Goal: Task Accomplishment & Management: Complete application form

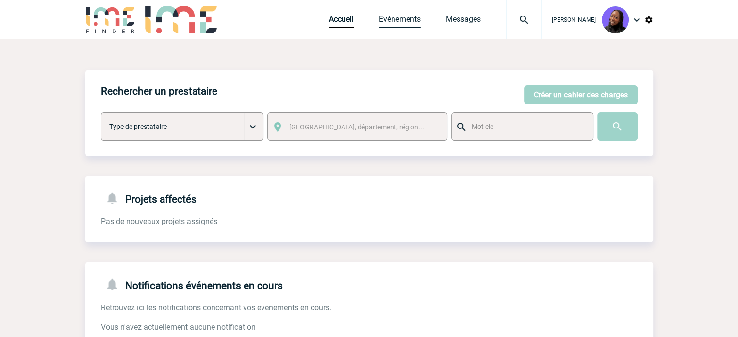
click at [396, 17] on link "Evénements" at bounding box center [400, 22] width 42 height 14
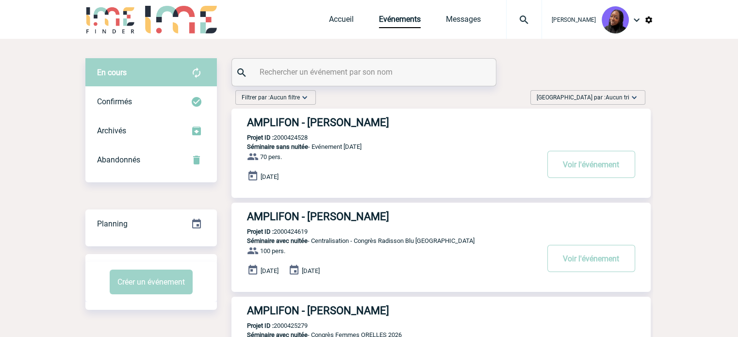
click at [331, 80] on div at bounding box center [364, 72] width 264 height 27
click at [328, 71] on input "text" at bounding box center [365, 72] width 216 height 14
paste input "2000425631"
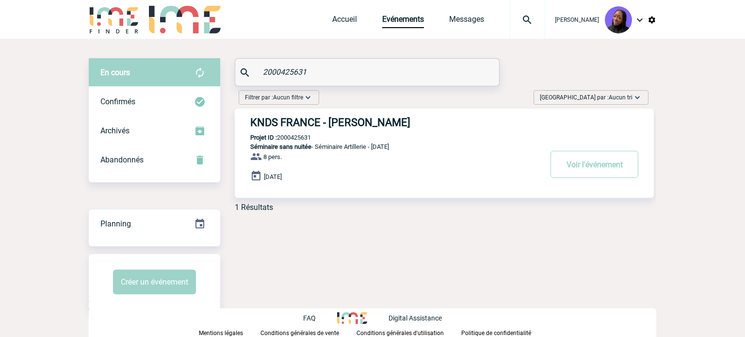
type input "2000425631"
click at [345, 121] on h3 "KNDS FRANCE - Delphine RUSSEIL-BOICHON" at bounding box center [395, 122] width 291 height 12
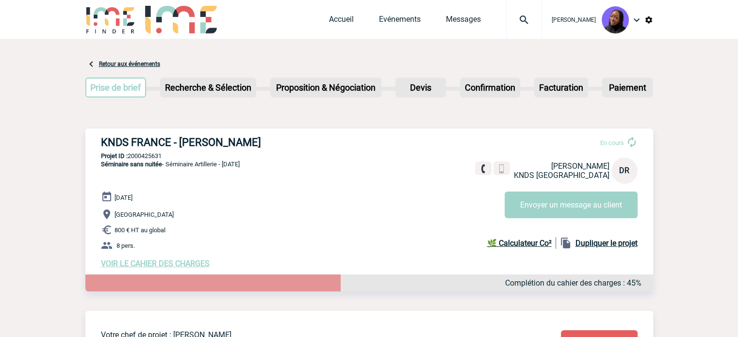
click at [158, 265] on span "VOIR LE CAHIER DES CHARGES" at bounding box center [155, 263] width 109 height 9
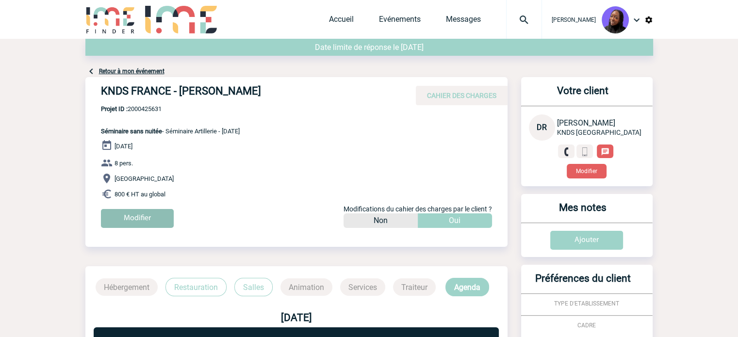
click at [135, 210] on input "Modifier" at bounding box center [137, 218] width 73 height 19
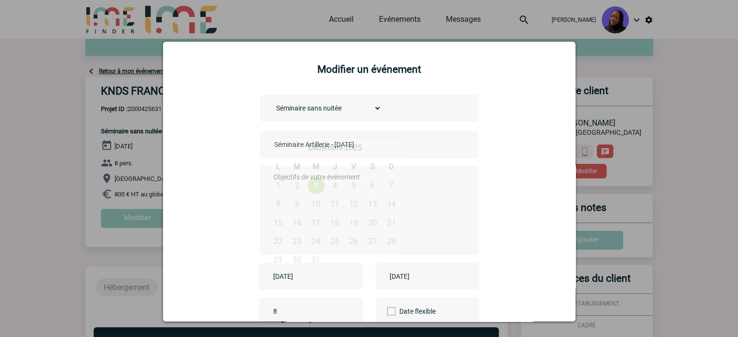
drag, startPoint x: 297, startPoint y: 279, endPoint x: 325, endPoint y: 279, distance: 27.7
click at [298, 279] on input "[DATE]" at bounding box center [304, 276] width 67 height 13
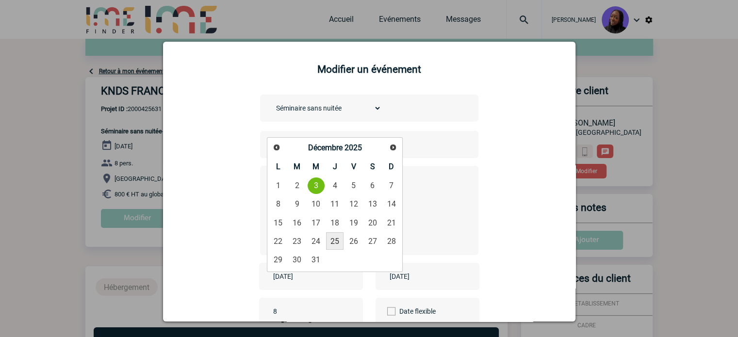
scroll to position [49, 0]
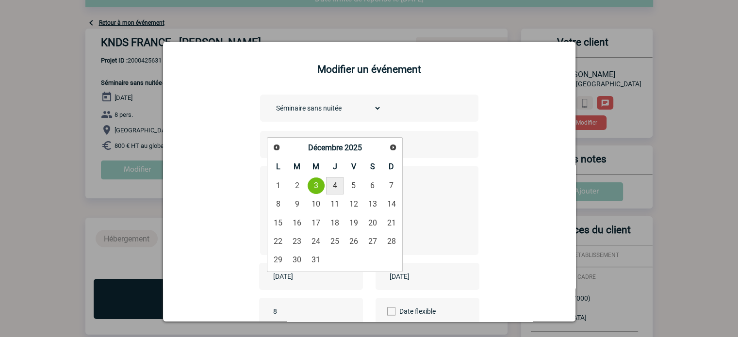
click at [337, 185] on link "4" at bounding box center [335, 185] width 18 height 17
type input "[DATE]"
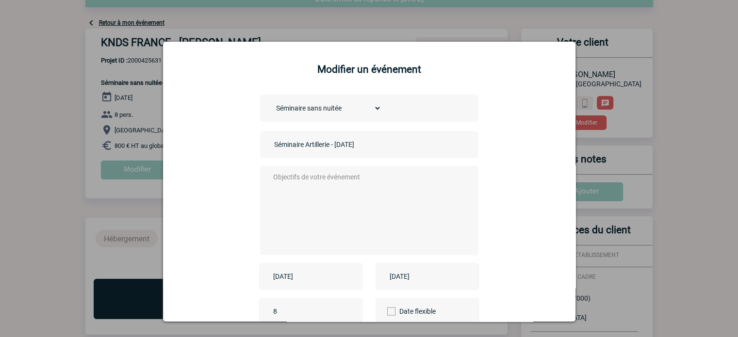
click at [410, 277] on input "[DATE]" at bounding box center [420, 276] width 67 height 13
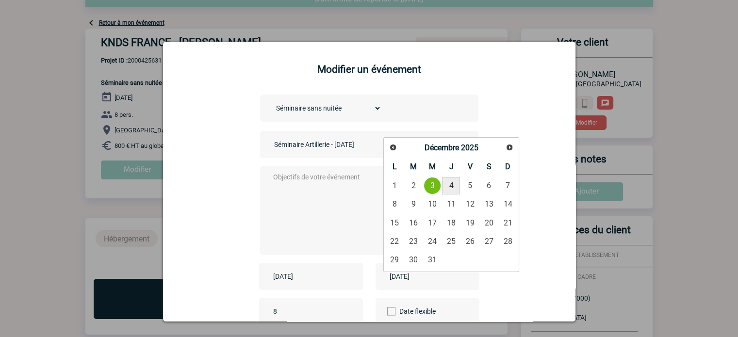
drag, startPoint x: 448, startPoint y: 186, endPoint x: 339, endPoint y: 197, distance: 110.2
click at [448, 187] on link "4" at bounding box center [451, 185] width 18 height 17
type input "[DATE]"
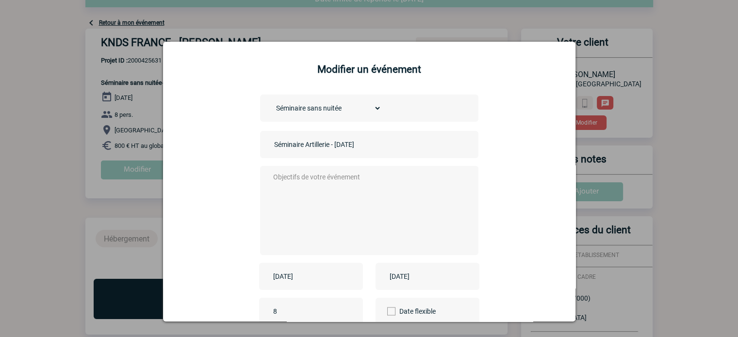
click at [333, 196] on textarea at bounding box center [367, 210] width 192 height 78
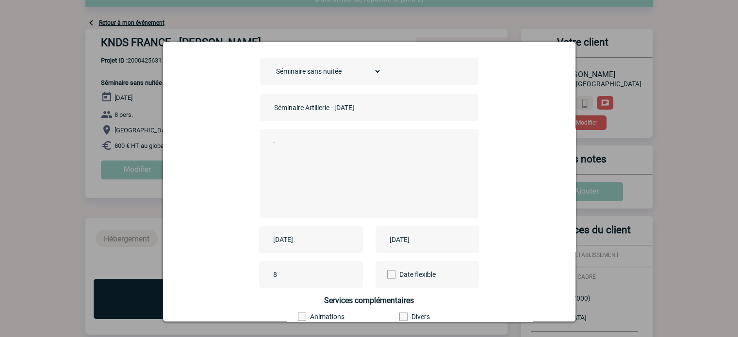
scroll to position [97, 0]
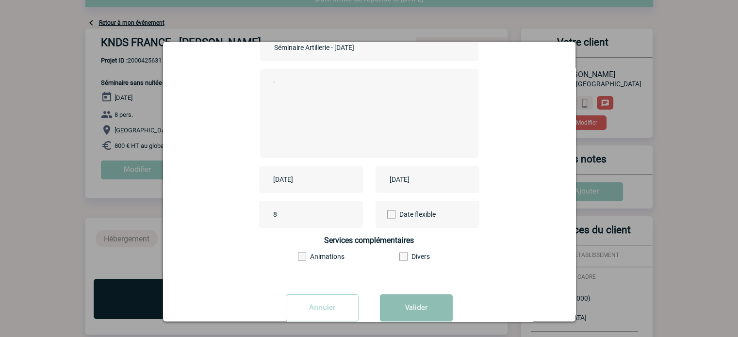
type textarea "."
click at [406, 302] on button "Valider" at bounding box center [416, 308] width 73 height 27
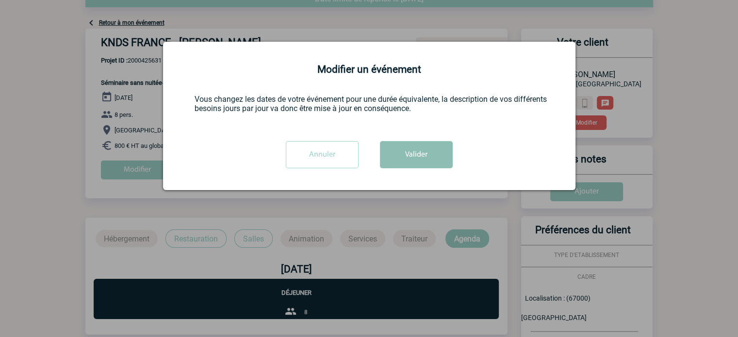
scroll to position [0, 0]
click at [417, 155] on button "Valider" at bounding box center [416, 154] width 73 height 27
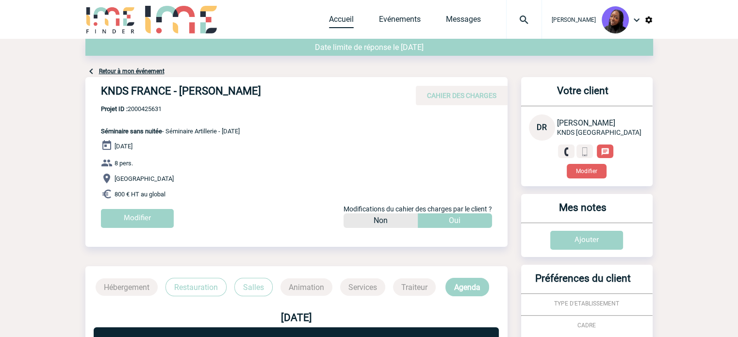
click at [341, 17] on link "Accueil" at bounding box center [341, 22] width 25 height 14
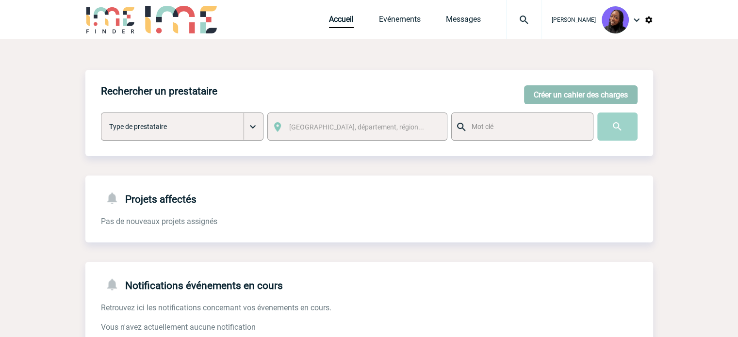
click at [556, 93] on button "Créer un cahier des charges" at bounding box center [581, 94] width 114 height 19
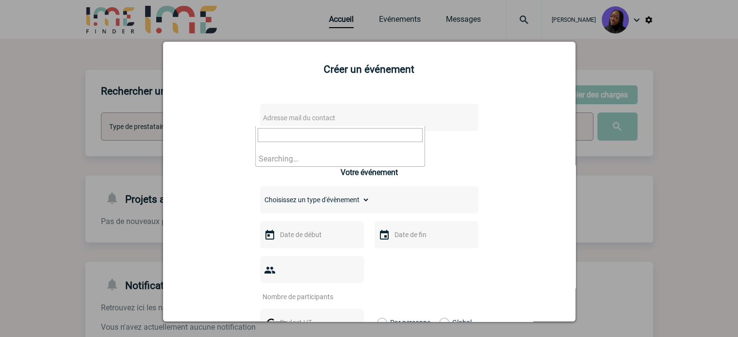
click at [294, 116] on span "Adresse mail du contact" at bounding box center [299, 118] width 72 height 8
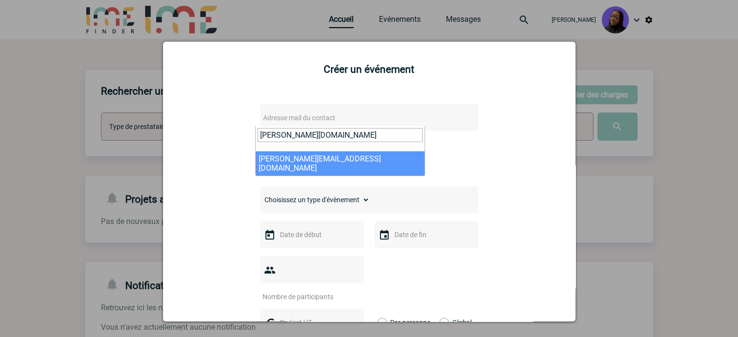
type input "pauline.va"
select select "130377"
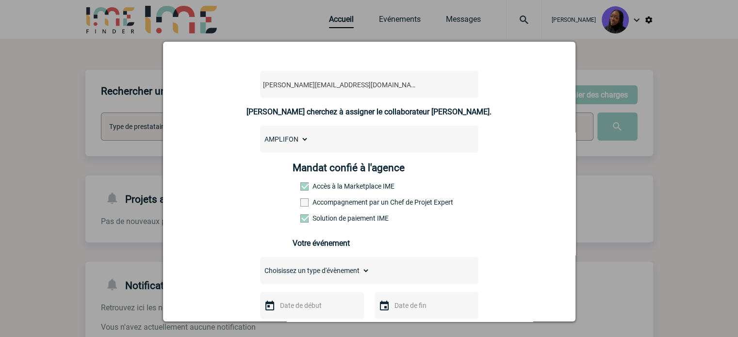
scroll to position [49, 0]
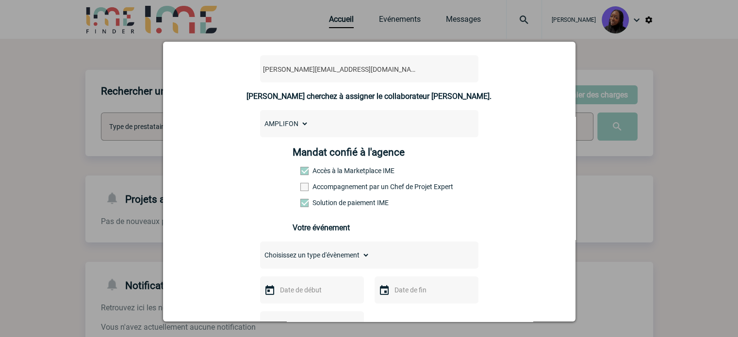
click at [322, 189] on label "Accompagnement par un Chef de Projet Expert" at bounding box center [321, 187] width 43 height 8
click at [0, 0] on input "Accompagnement par un Chef de Projet Expert" at bounding box center [0, 0] width 0 height 0
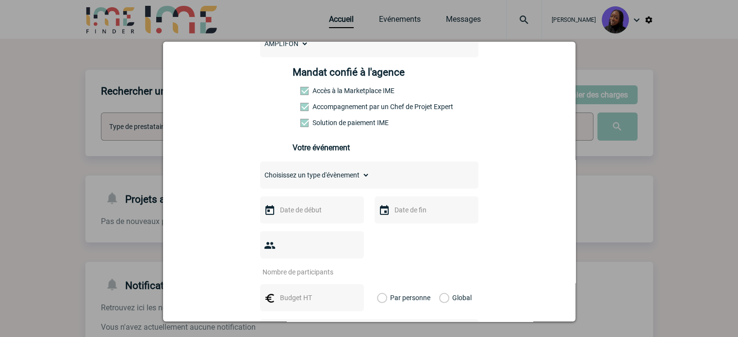
scroll to position [146, 0]
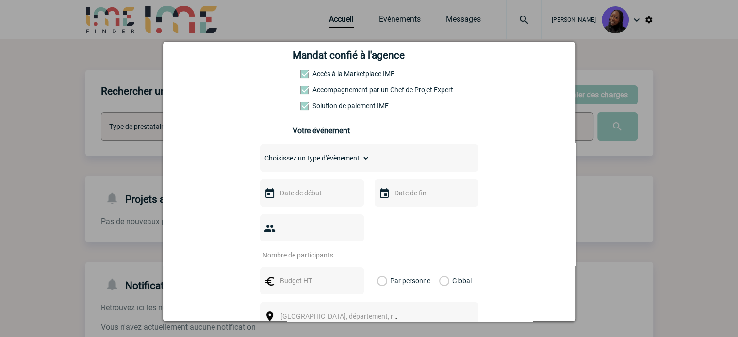
click at [313, 158] on select "Choisissez un type d'évènement Séminaire avec nuitée Séminaire sans nuitée Repa…" at bounding box center [315, 158] width 110 height 14
select select "3"
click at [260, 154] on select "Choisissez un type d'évènement Séminaire avec nuitée Séminaire sans nuitée Repa…" at bounding box center [315, 158] width 110 height 14
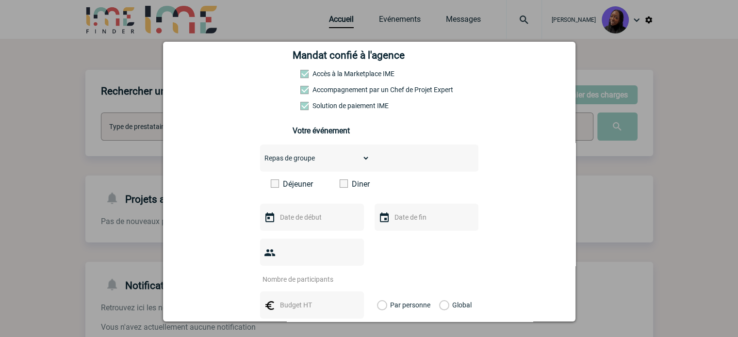
click at [340, 188] on span at bounding box center [344, 184] width 8 height 8
click at [0, 0] on input "Diner" at bounding box center [0, 0] width 0 height 0
click at [320, 221] on input "text" at bounding box center [311, 217] width 67 height 13
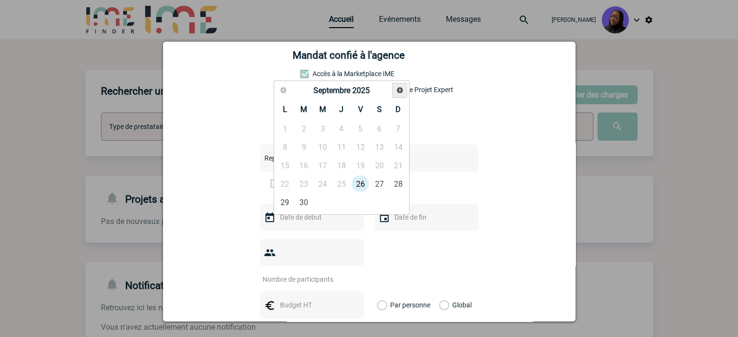
click at [401, 87] on span "Suivant" at bounding box center [400, 90] width 8 height 8
click at [398, 93] on span "Suivant" at bounding box center [400, 90] width 8 height 8
click at [359, 183] on link "23" at bounding box center [360, 183] width 18 height 17
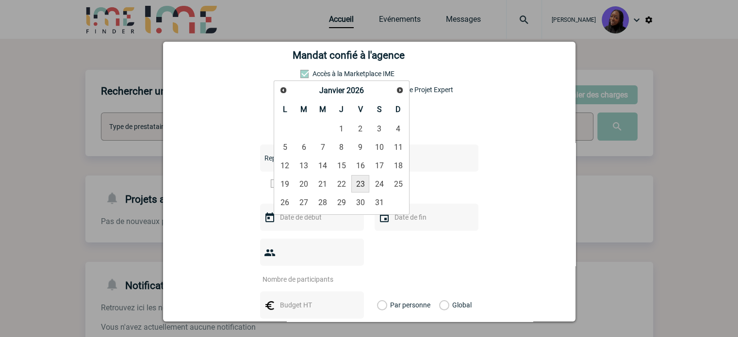
type input "23-01-2026"
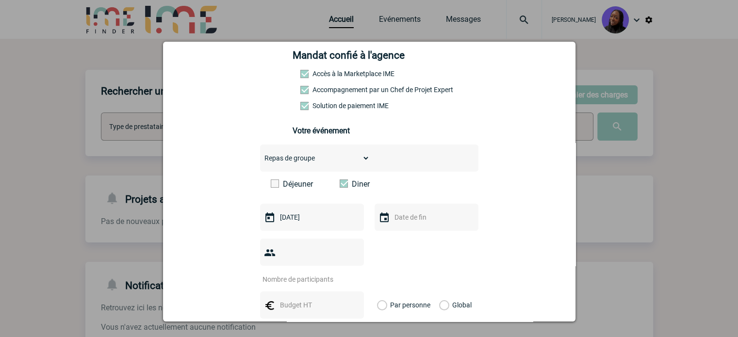
click at [424, 221] on input "text" at bounding box center [425, 217] width 67 height 13
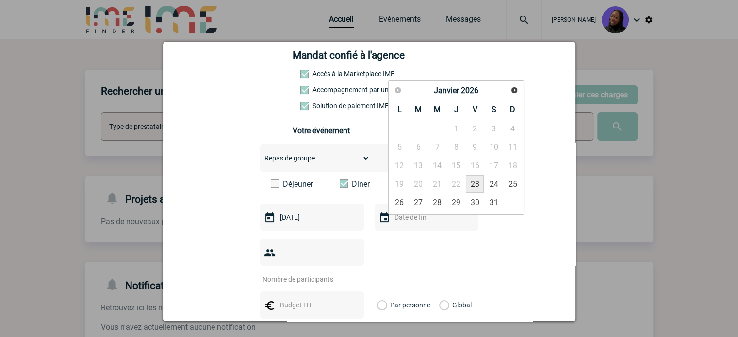
drag, startPoint x: 472, startPoint y: 181, endPoint x: 427, endPoint y: 189, distance: 46.0
click at [472, 181] on link "23" at bounding box center [475, 183] width 18 height 17
type input "23-01-2026"
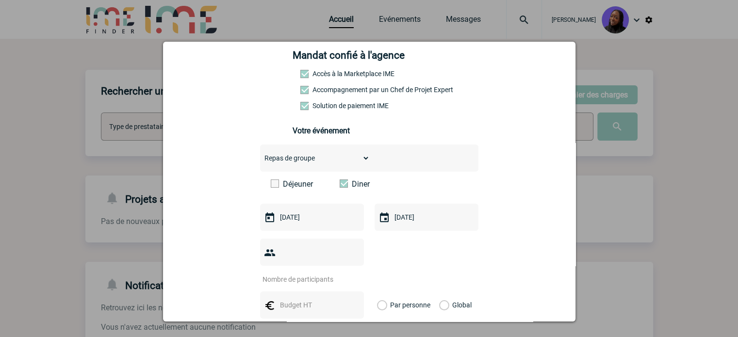
click at [322, 273] on input "number" at bounding box center [305, 279] width 91 height 13
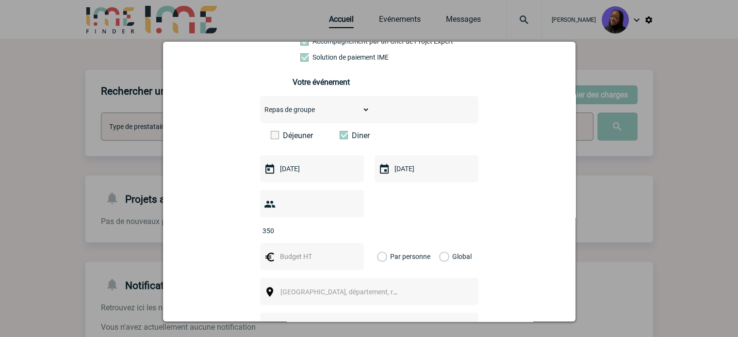
type input "350"
click at [295, 250] on input "text" at bounding box center [311, 256] width 67 height 13
type input "100000"
drag, startPoint x: 441, startPoint y: 240, endPoint x: 380, endPoint y: 262, distance: 65.1
click at [439, 243] on label "Global" at bounding box center [442, 256] width 6 height 27
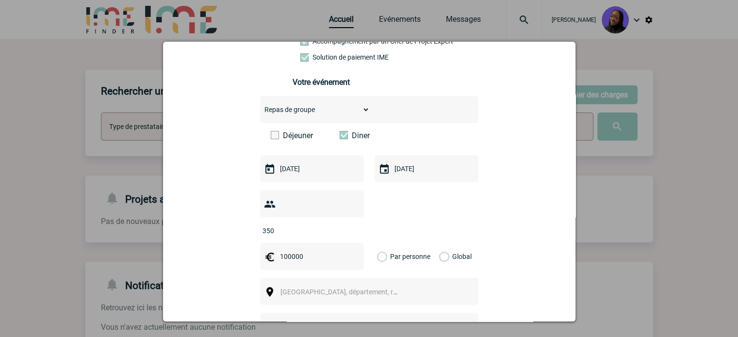
click at [0, 0] on input "Global" at bounding box center [0, 0] width 0 height 0
click at [353, 288] on span "Ville, département, région..." at bounding box center [348, 292] width 135 height 8
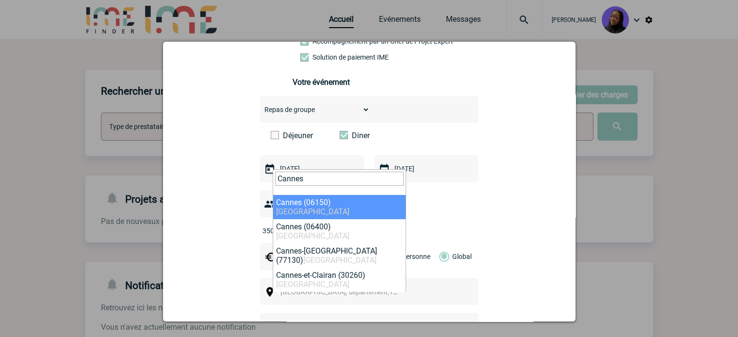
type input "Cannes"
select select "7052"
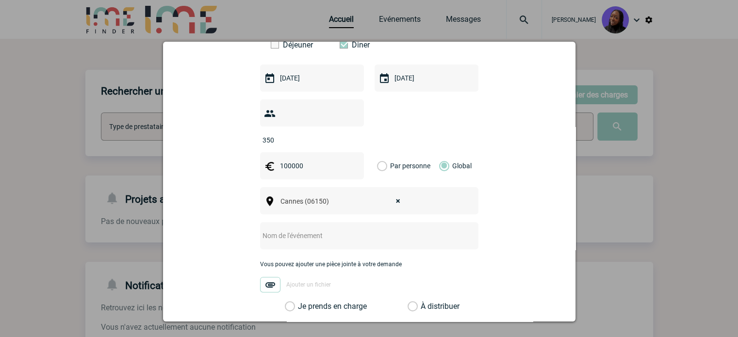
scroll to position [291, 0]
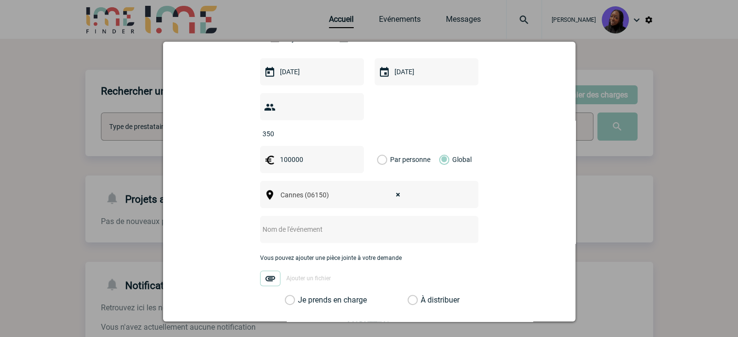
click at [303, 223] on input "text" at bounding box center [356, 229] width 193 height 13
paste input "soirée Cannes 2026"
click at [261, 223] on input "soirée Cannes 2026" at bounding box center [356, 229] width 193 height 13
click at [343, 223] on input "Soirée Cannes 2026" at bounding box center [356, 229] width 193 height 13
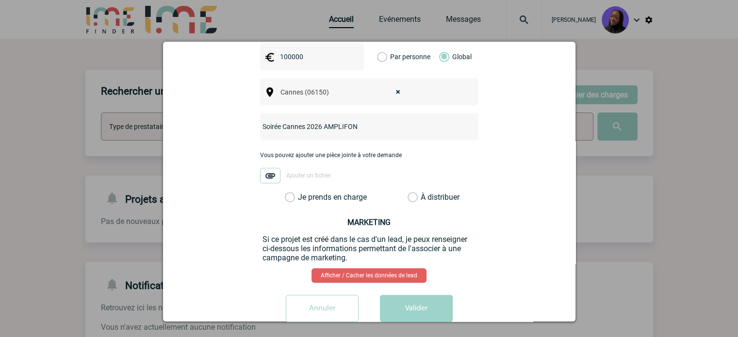
scroll to position [402, 0]
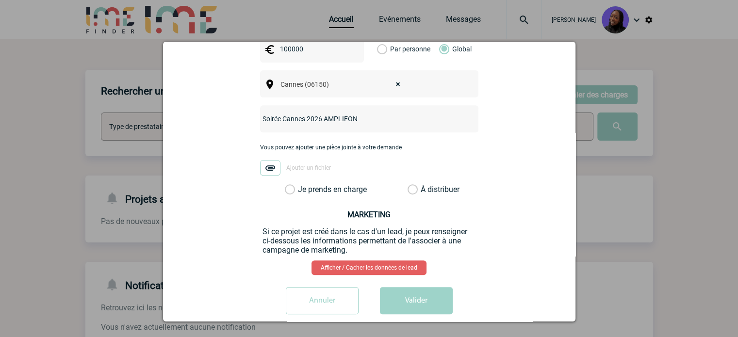
type input "Soirée Cannes 2026 AMPLIFON"
click at [285, 185] on label "Je prends en charge" at bounding box center [293, 190] width 17 height 10
click at [0, 0] on input "Je prends en charge" at bounding box center [0, 0] width 0 height 0
click at [419, 287] on button "Valider" at bounding box center [416, 300] width 73 height 27
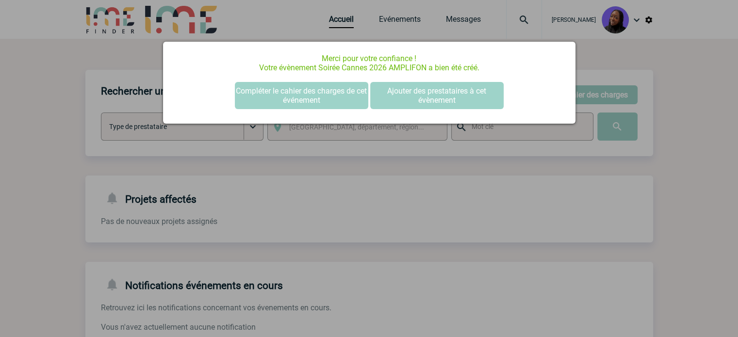
scroll to position [0, 0]
click at [309, 94] on button "Compléter le cahier des charges de cet événement" at bounding box center [301, 95] width 133 height 27
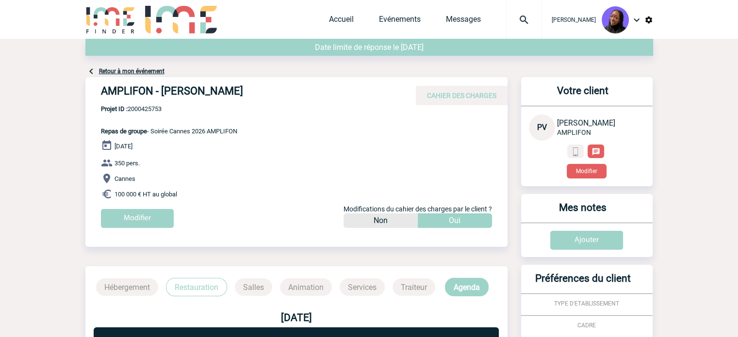
click at [181, 90] on h4 "AMPLIFON - [PERSON_NAME]" at bounding box center [246, 93] width 291 height 17
click at [181, 89] on h4 "AMPLIFON - [PERSON_NAME]" at bounding box center [246, 93] width 291 height 17
copy div "AMPLIFON - [PERSON_NAME]"
click at [149, 103] on div "AMPLIFON - [PERSON_NAME] CAHIER DES CHARGES" at bounding box center [296, 91] width 422 height 28
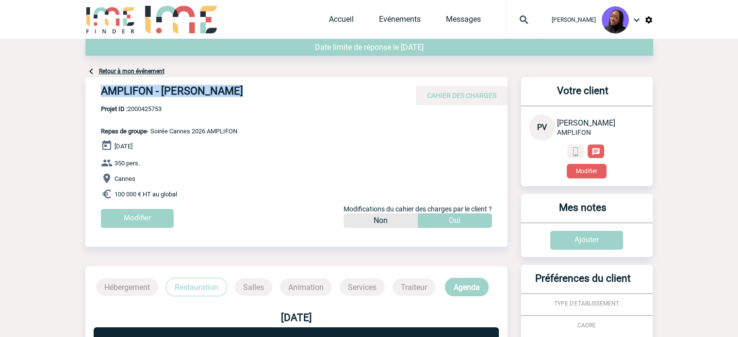
click at [149, 103] on div "AMPLIFON - [PERSON_NAME] CAHIER DES CHARGES" at bounding box center [296, 91] width 422 height 28
click at [148, 108] on span "Projet ID : 2000425753" at bounding box center [169, 108] width 136 height 7
copy span "2000425753"
drag, startPoint x: 133, startPoint y: 182, endPoint x: 87, endPoint y: 133, distance: 66.9
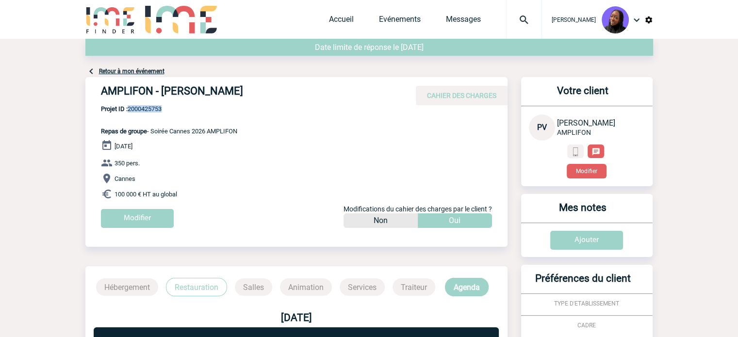
click at [87, 133] on div "AMPLIFON - [PERSON_NAME] CAHIER DES CHARGES AMPLIFON - [PERSON_NAME] - Repas de…" at bounding box center [296, 156] width 422 height 158
copy div "Repas de groupe - Soirée Cannes 2026 AMPLIFON [DATE] 350 pers. Cannes 100 000 €…"
click at [136, 106] on span "Projet ID : 2000425753" at bounding box center [169, 108] width 136 height 7
copy span "2000425753"
